Goal: Complete application form

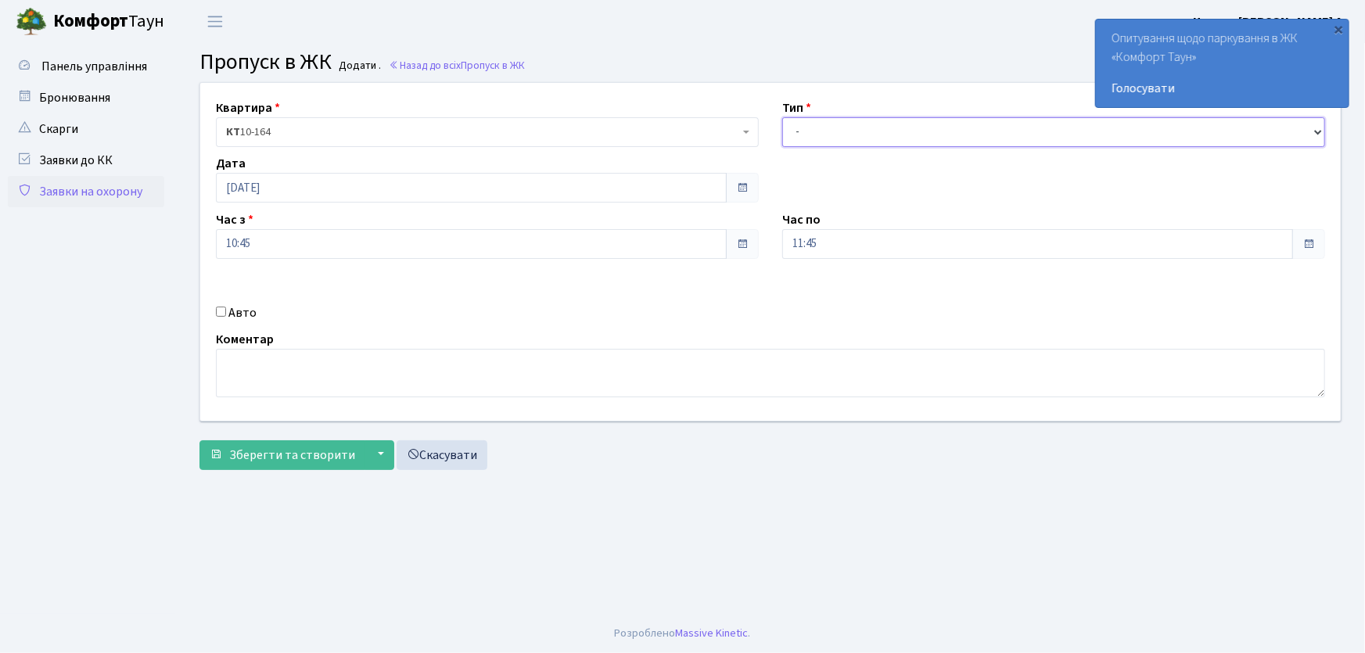
drag, startPoint x: 824, startPoint y: 133, endPoint x: 824, endPoint y: 145, distance: 11.7
click at [823, 133] on select "- Доставка Таксі Гості Сервіс" at bounding box center [1053, 132] width 543 height 30
select select "1"
click at [782, 117] on select "- Доставка Таксі Гості Сервіс" at bounding box center [1053, 132] width 543 height 30
drag, startPoint x: 838, startPoint y: 238, endPoint x: 755, endPoint y: 232, distance: 83.1
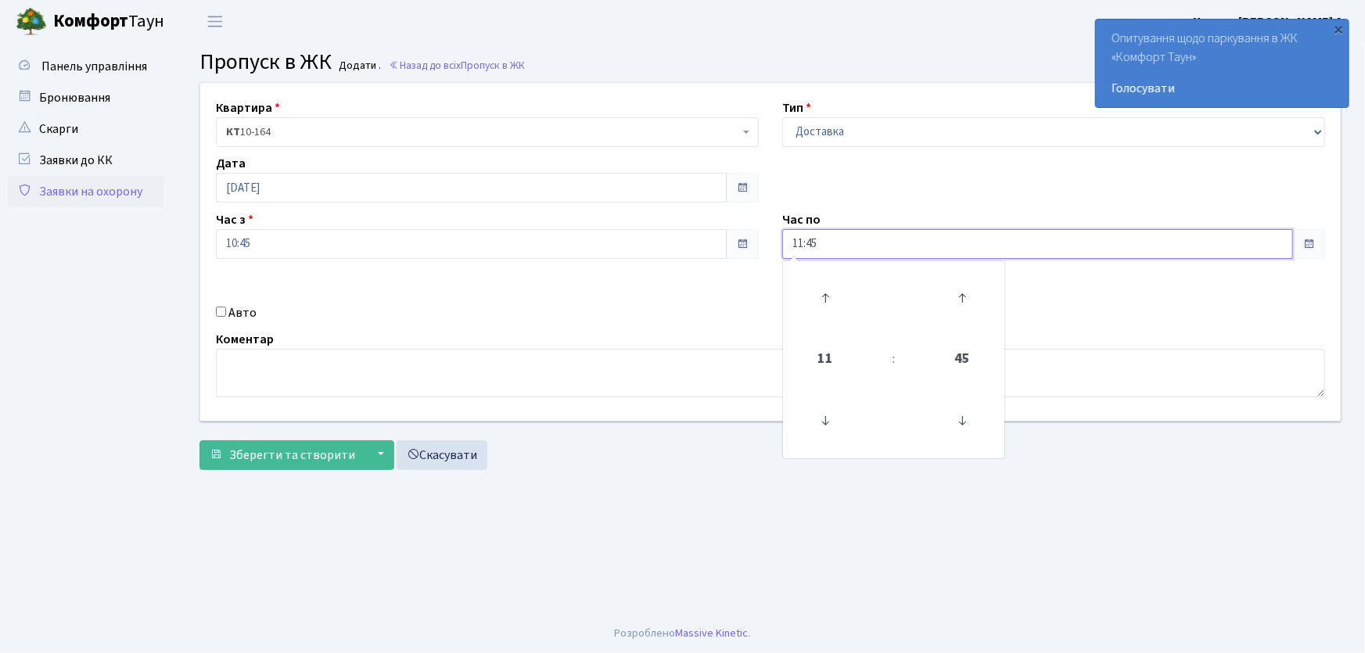
click at [757, 233] on div "Квартира <b>КТ</b>&nbsp;&nbsp;&nbsp;&nbsp;10-164 КТ 10-164 Тип - Доставка Таксі…" at bounding box center [771, 252] width 1164 height 338
type input "22:00"
click at [219, 311] on input "Авто" at bounding box center [221, 312] width 10 height 10
checkbox input "true"
type input "ас7832ем"
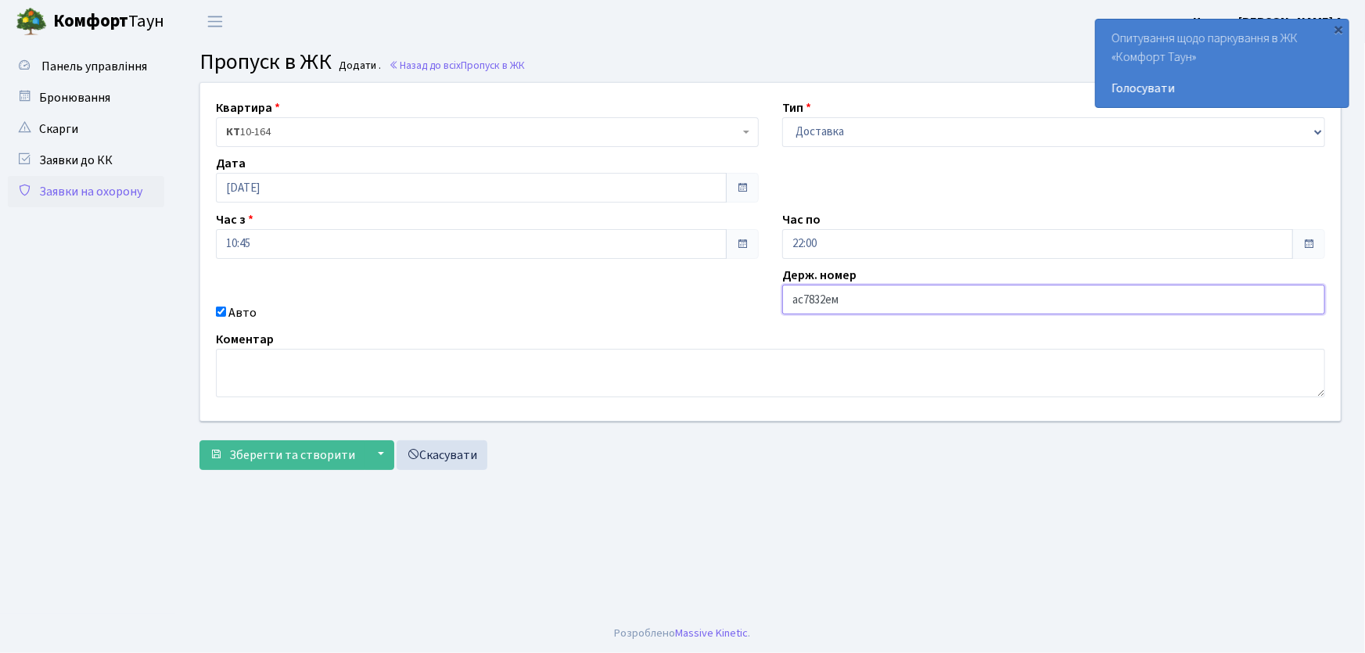
click at [199, 440] on button "Зберегти та створити" at bounding box center [282, 455] width 166 height 30
